Goal: Transaction & Acquisition: Purchase product/service

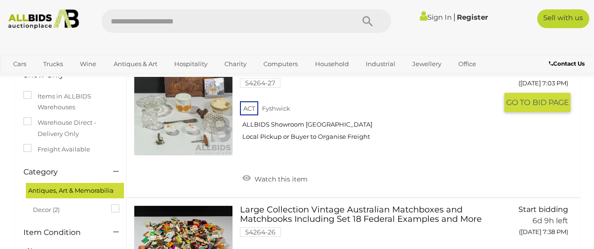
scroll to position [47, 0]
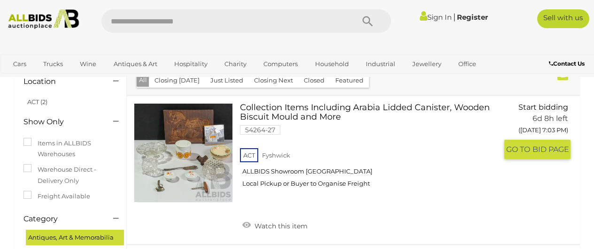
click at [284, 115] on link "Collection Items Including Arabia Lidded Canister, Wooden Biscuit Mould and Mor…" at bounding box center [372, 149] width 250 height 92
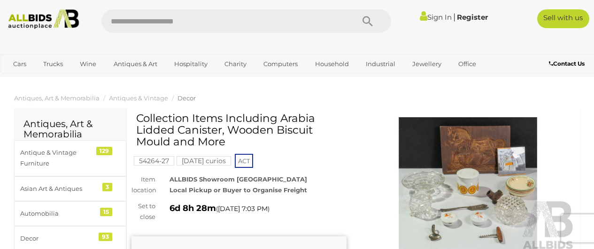
click at [287, 16] on input "text" at bounding box center [223, 20] width 244 height 23
type input "****"
